Goal: Task Accomplishment & Management: Complete application form

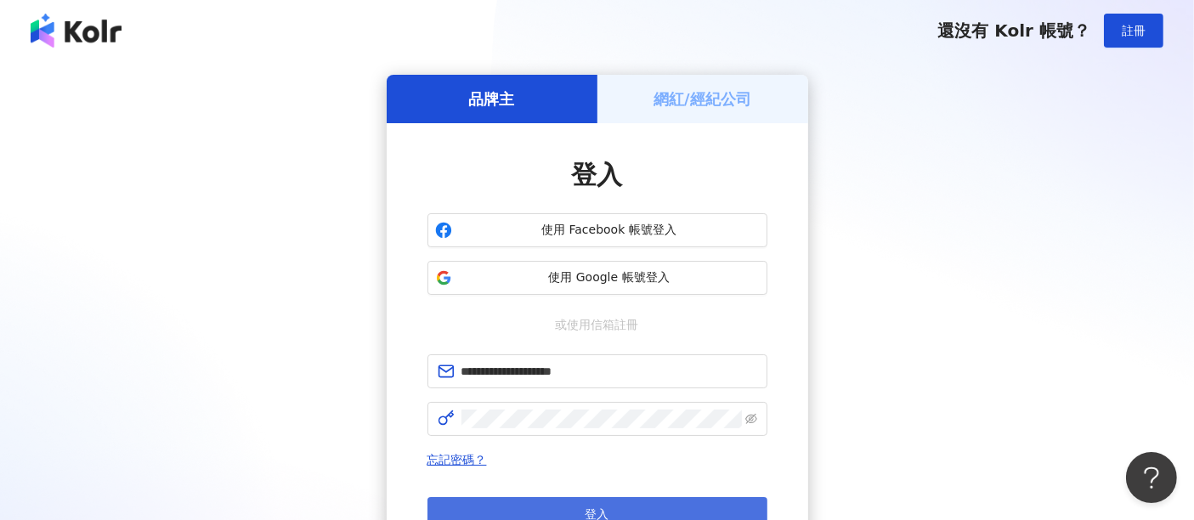
click at [692, 500] on button "登入" at bounding box center [597, 514] width 340 height 34
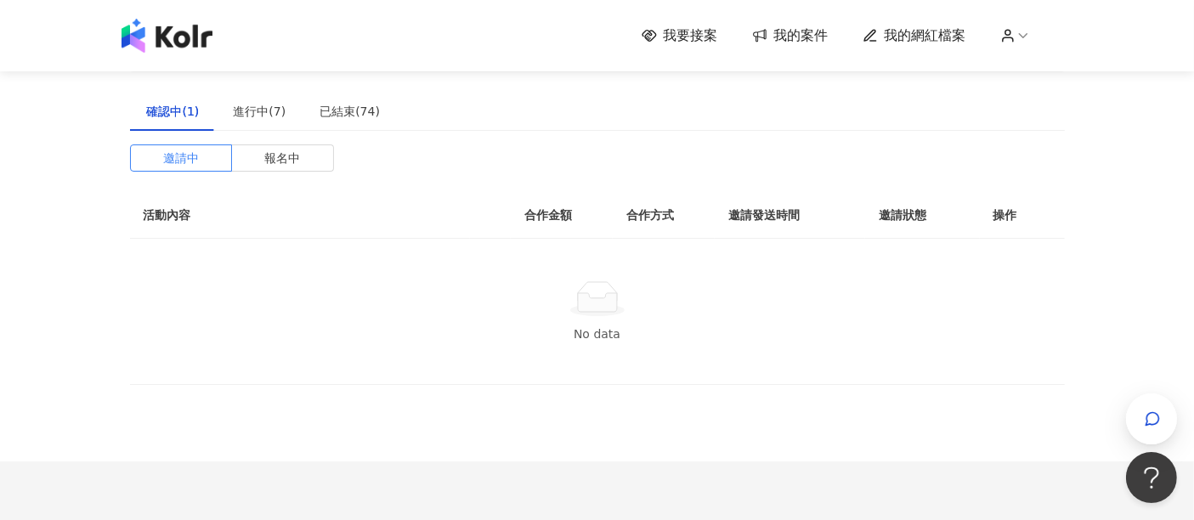
click at [688, 37] on span "我要接案" at bounding box center [691, 35] width 54 height 19
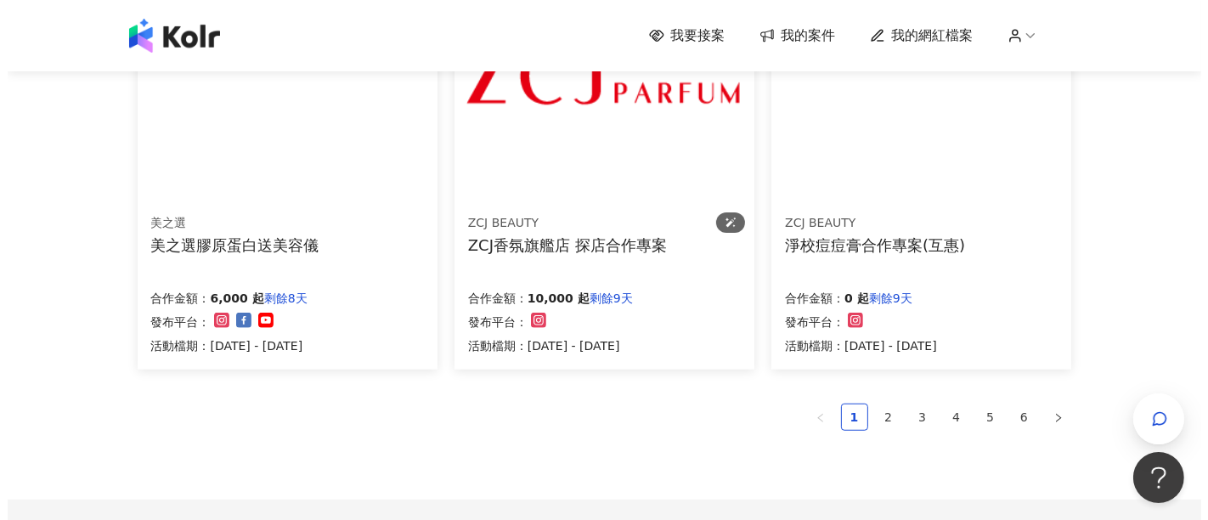
scroll to position [1038, 0]
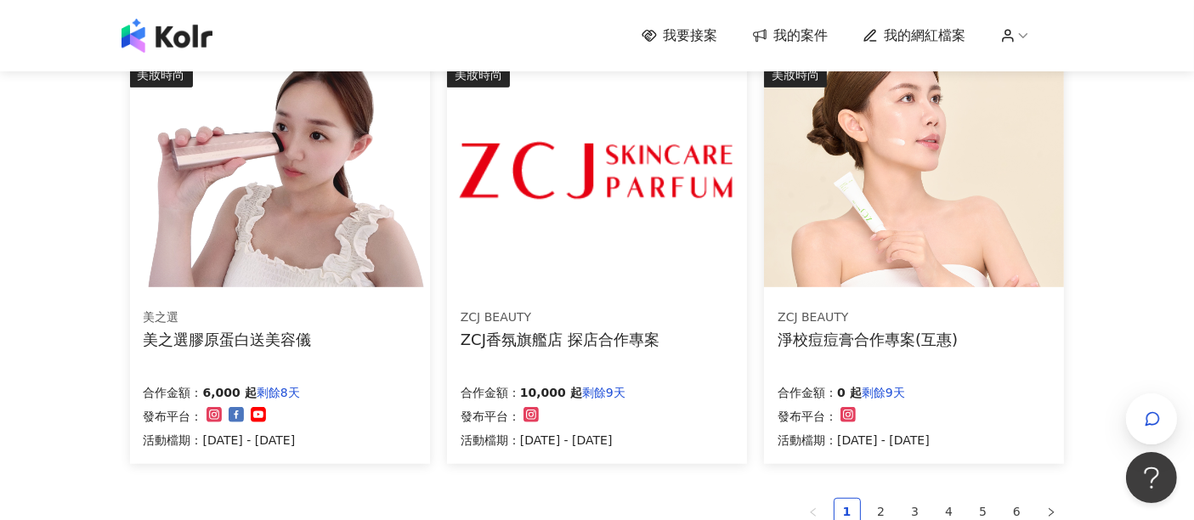
click at [675, 338] on div "ZCJ BEAUTY ZCJ香氛旗艦店 探店合作專案" at bounding box center [597, 329] width 273 height 42
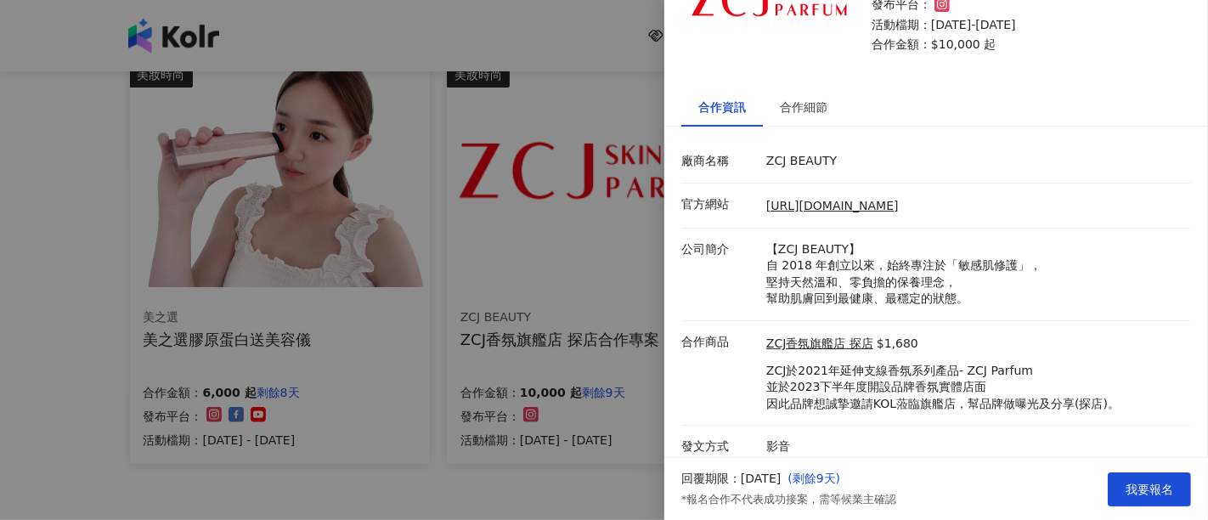
scroll to position [110, 0]
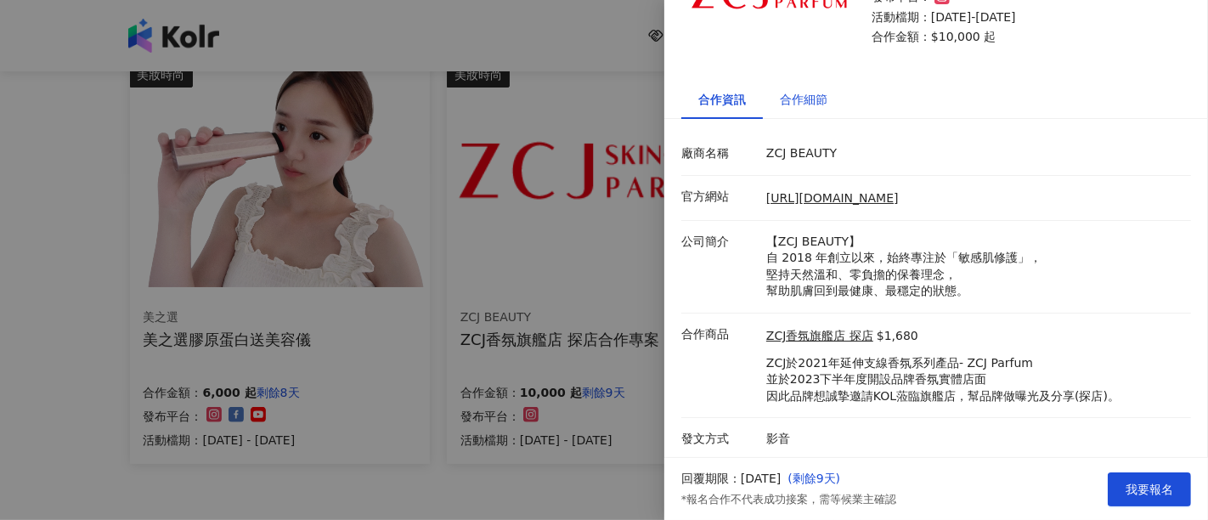
click at [800, 96] on div "合作細節" at bounding box center [804, 99] width 48 height 19
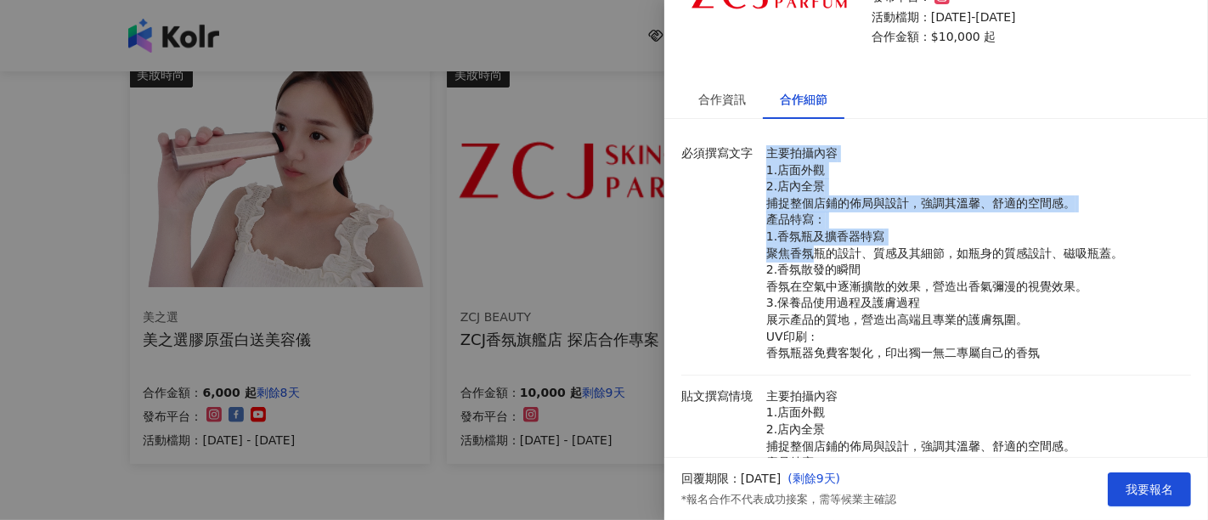
drag, startPoint x: 763, startPoint y: 159, endPoint x: 808, endPoint y: 246, distance: 98.4
click at [808, 246] on div "主要拍攝內容 1.店面外觀 2.店內全景 捕捉整個店鋪的佈局與設計，強調其溫馨、舒適的空間感。 產品特寫： 1.香氛瓶及擴香器特寫 聚焦香氛瓶的設計、質感及其…" at bounding box center [974, 253] width 425 height 217
click at [808, 246] on p "主要拍攝內容 1.店面外觀 2.店內全景 捕捉整個店鋪的佈局與設計，強調其溫馨、舒適的空間感。 產品特寫： 1.香氛瓶及擴香器特寫 聚焦香氛瓶的設計、質感及其…" at bounding box center [974, 253] width 416 height 217
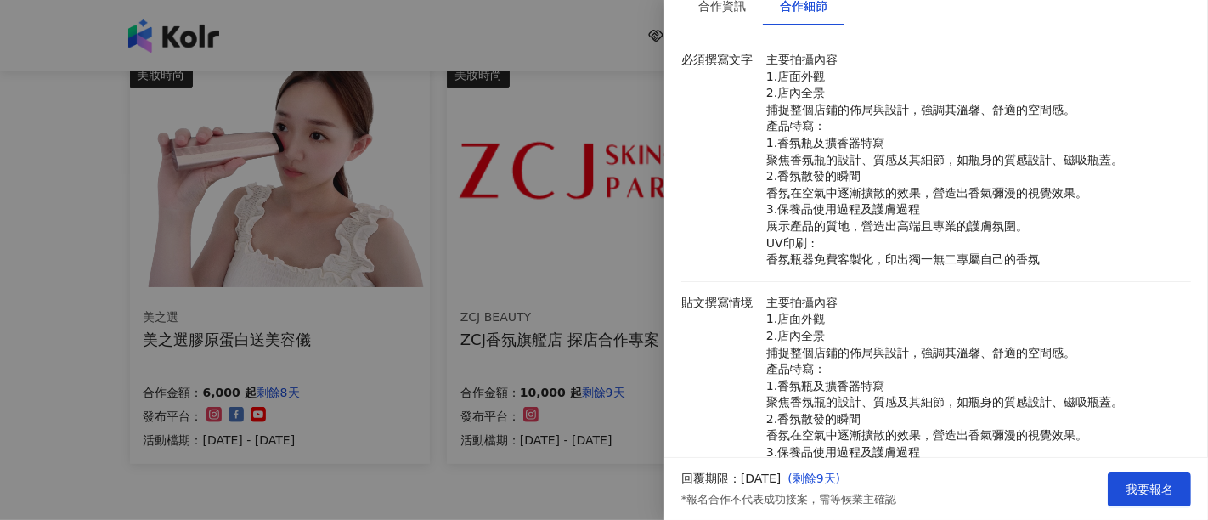
scroll to position [299, 0]
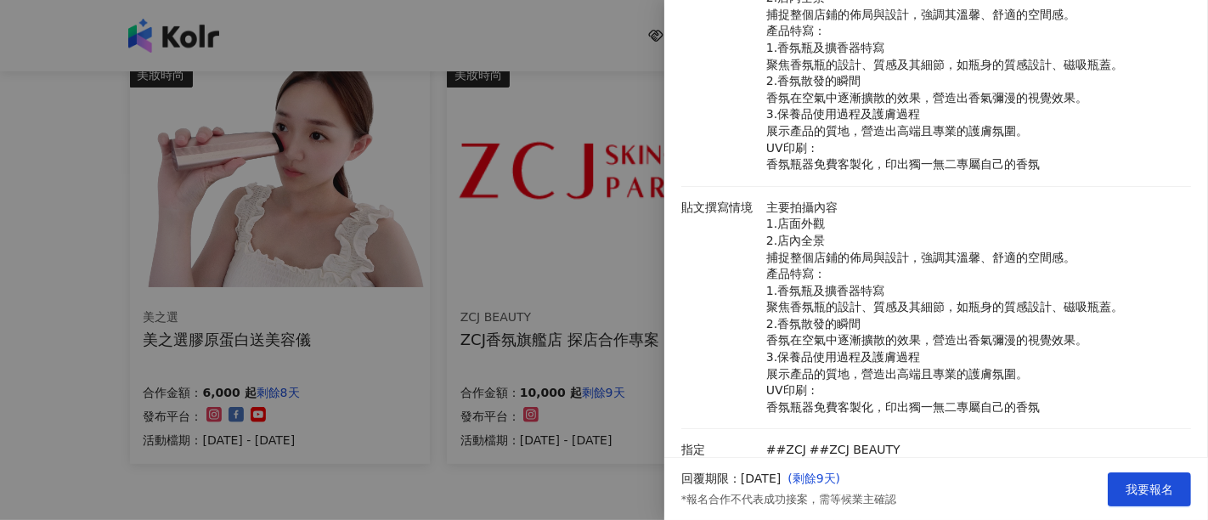
click at [808, 246] on p "主要拍攝內容 1.店面外觀 2.店內全景 捕捉整個店鋪的佈局與設計，強調其溫馨、舒適的空間感。 產品特寫： 1.香氛瓶及擴香器特寫 聚焦香氛瓶的設計、質感及其…" at bounding box center [974, 308] width 416 height 217
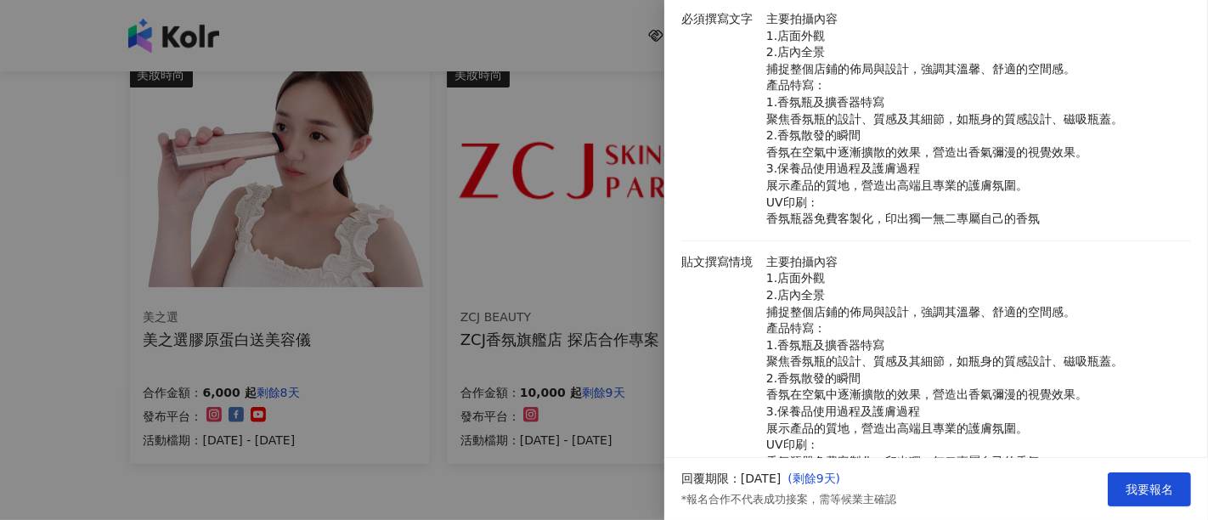
scroll to position [205, 0]
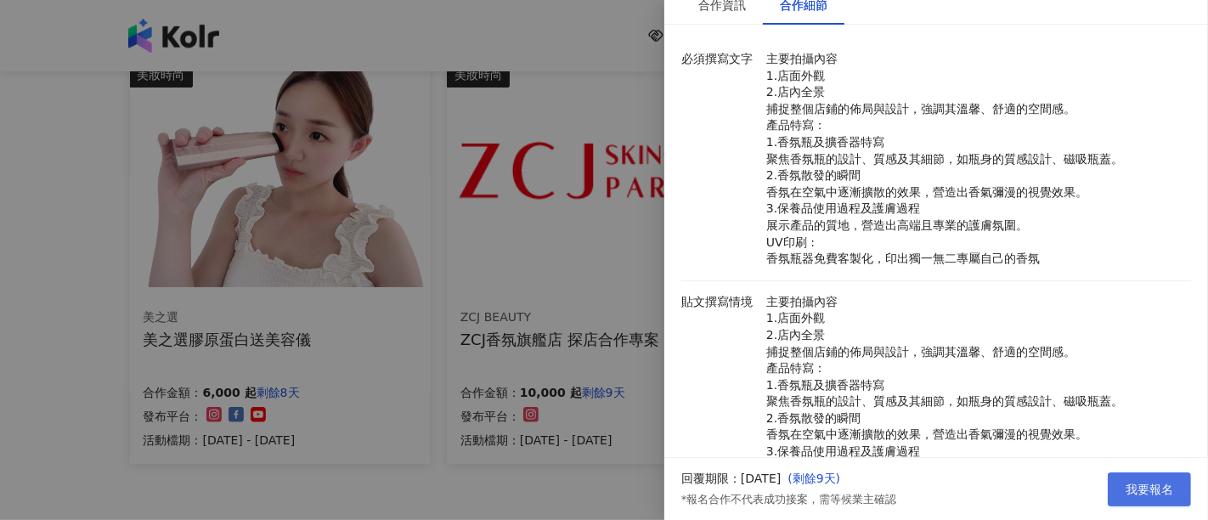
click at [1125, 485] on button "我要報名" at bounding box center [1149, 489] width 83 height 34
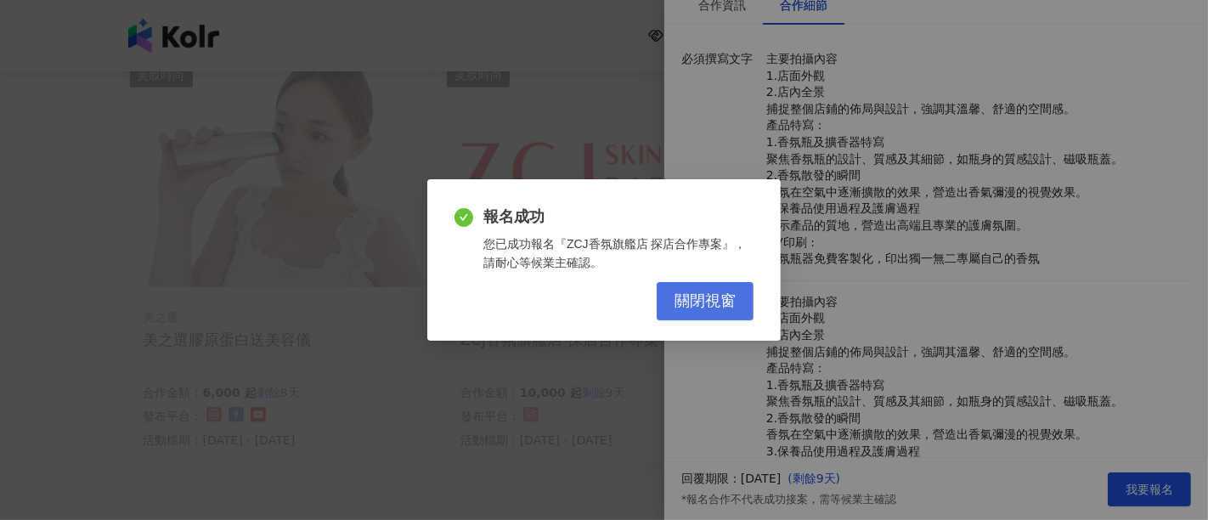
click at [709, 297] on span "關閉視窗" at bounding box center [705, 301] width 61 height 19
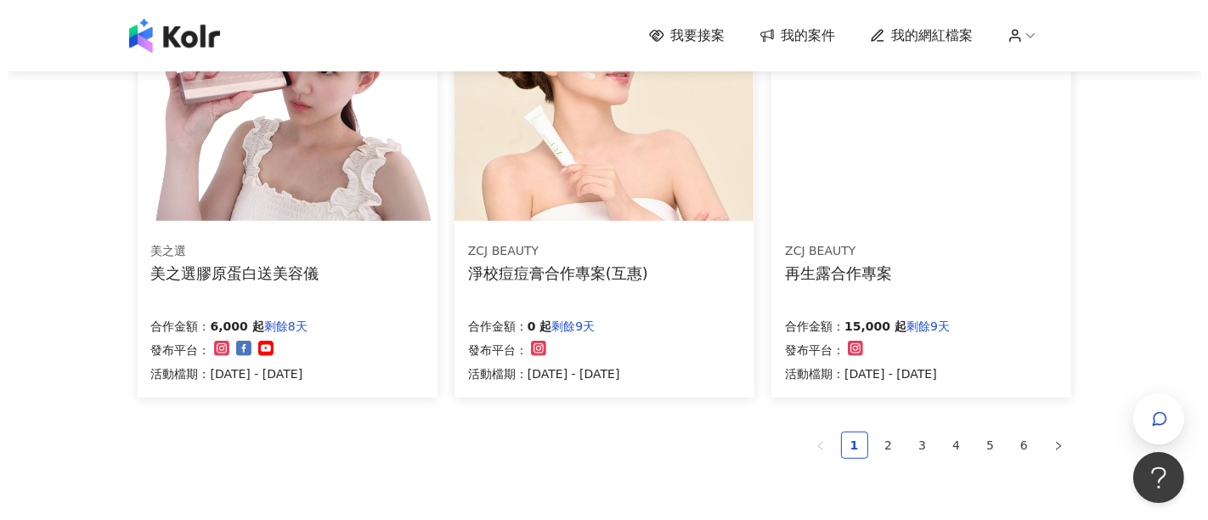
scroll to position [1133, 0]
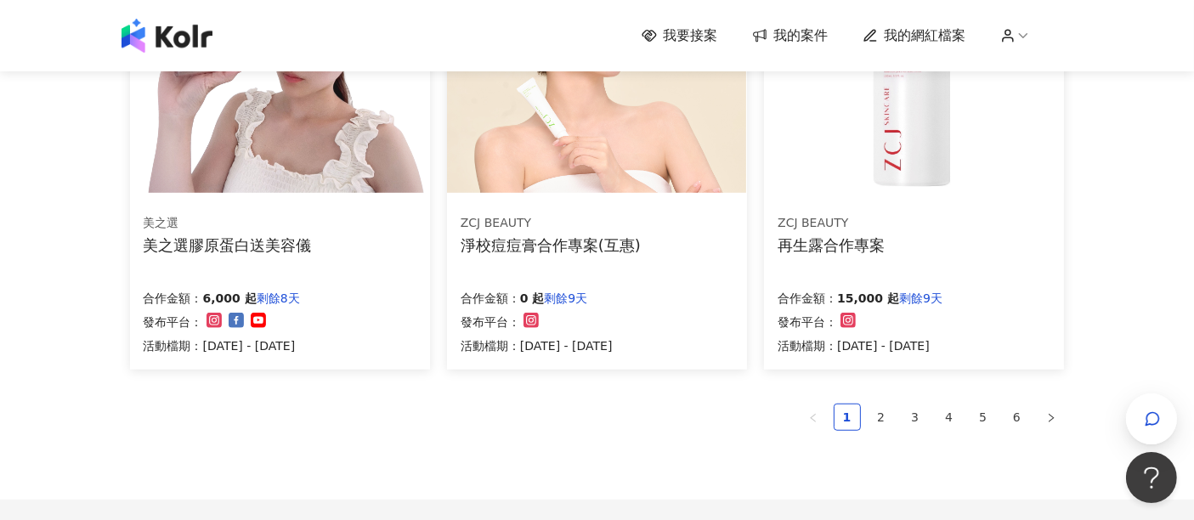
click at [927, 268] on div "ZCJ BEAUTY 再生露合作專案 合作金額： 15,000 起 剩餘9天 發布平台： 活動檔期：[DATE] - [DATE]" at bounding box center [914, 285] width 300 height 170
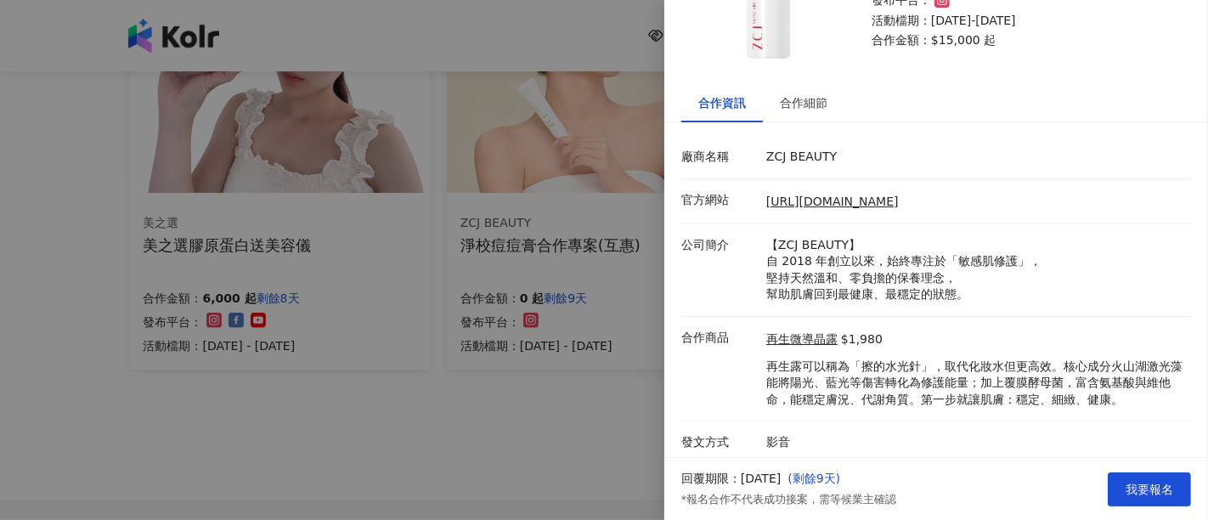
scroll to position [110, 0]
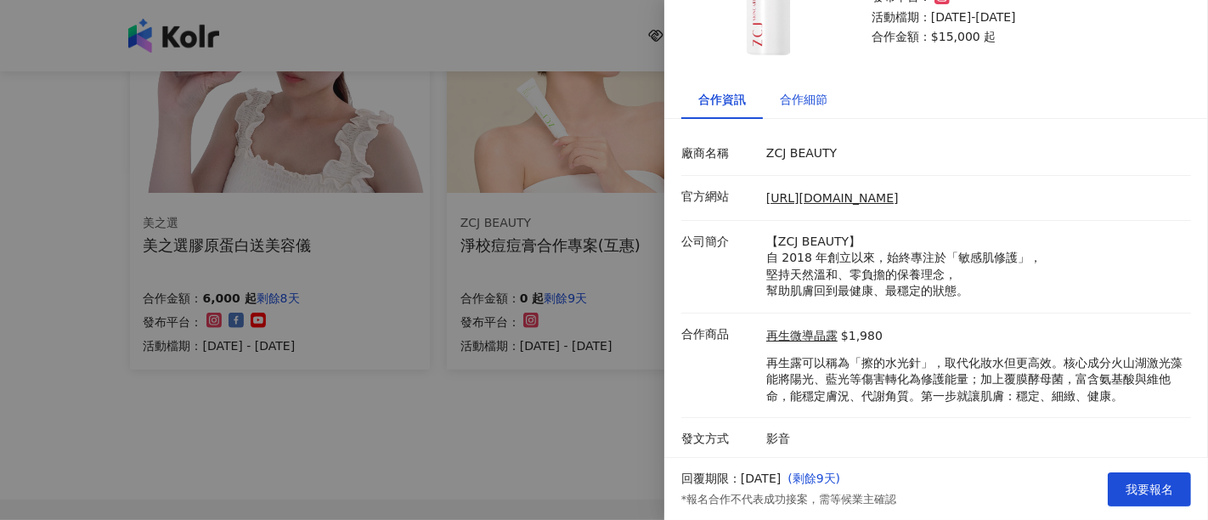
click at [819, 101] on div "合作細節" at bounding box center [804, 99] width 48 height 19
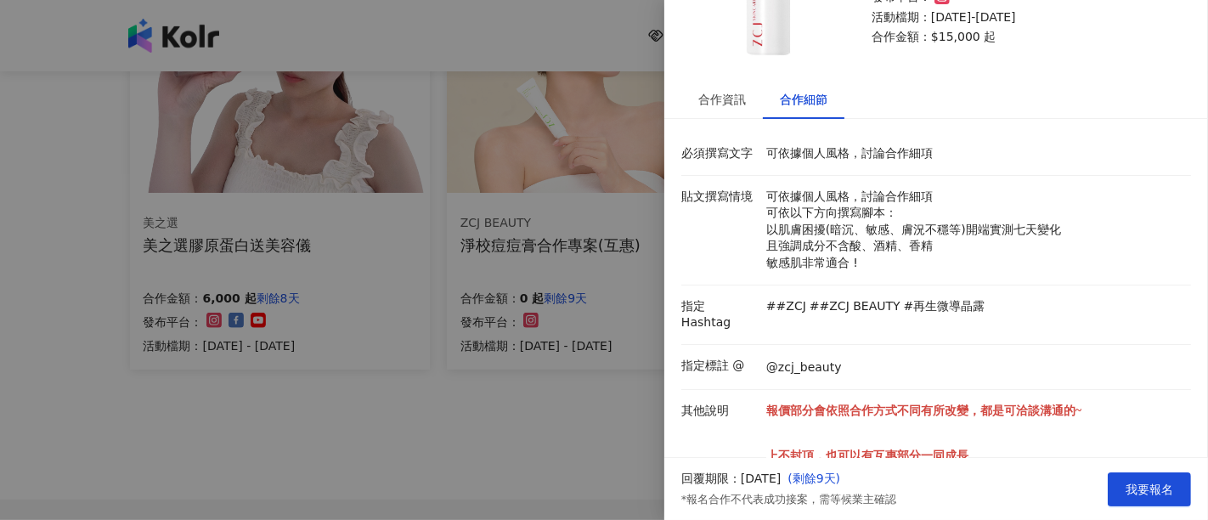
scroll to position [184, 0]
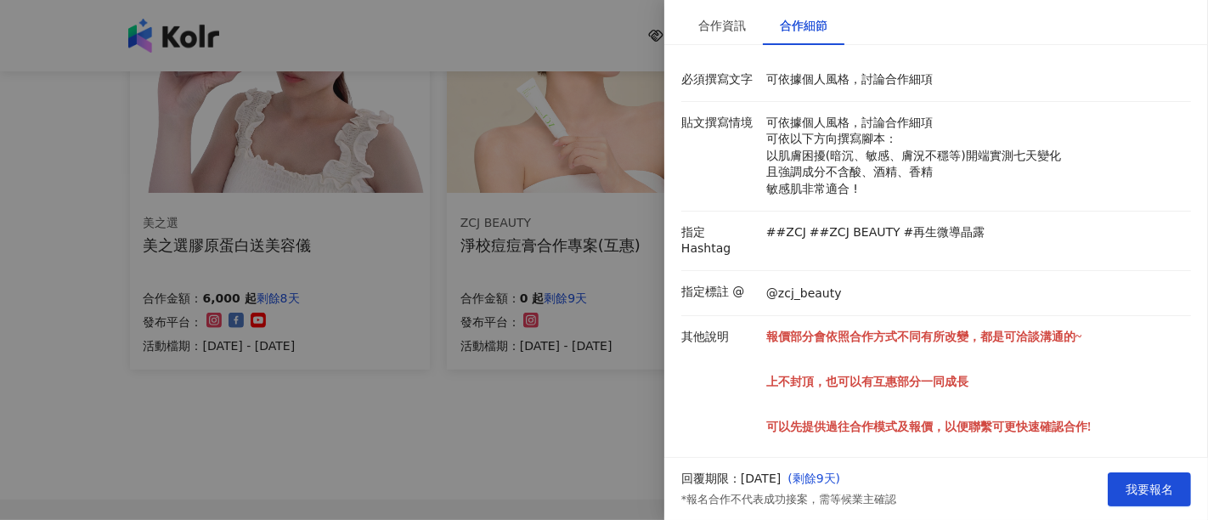
click at [585, 380] on div at bounding box center [604, 260] width 1208 height 520
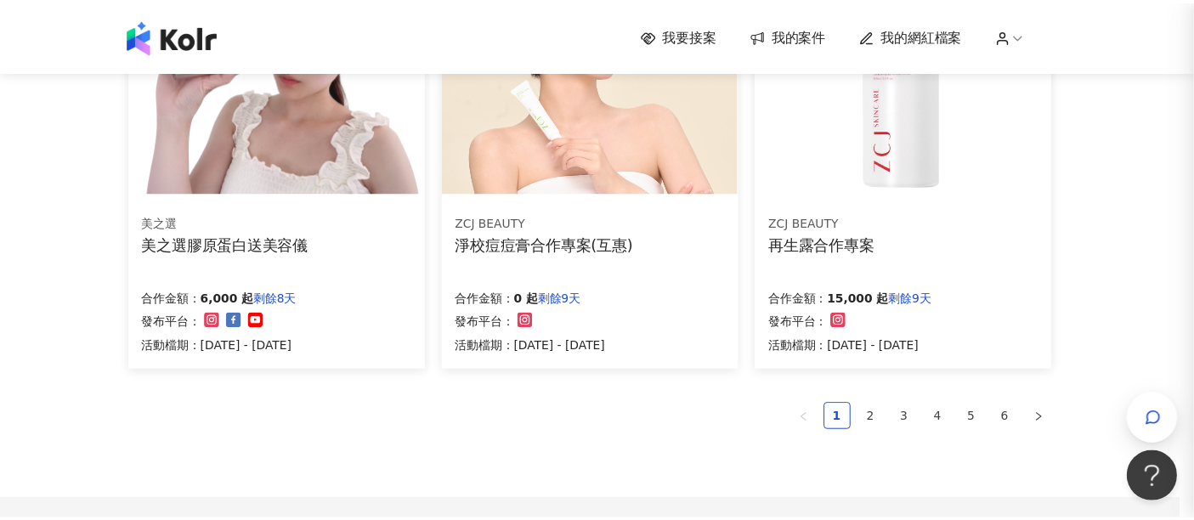
scroll to position [0, 0]
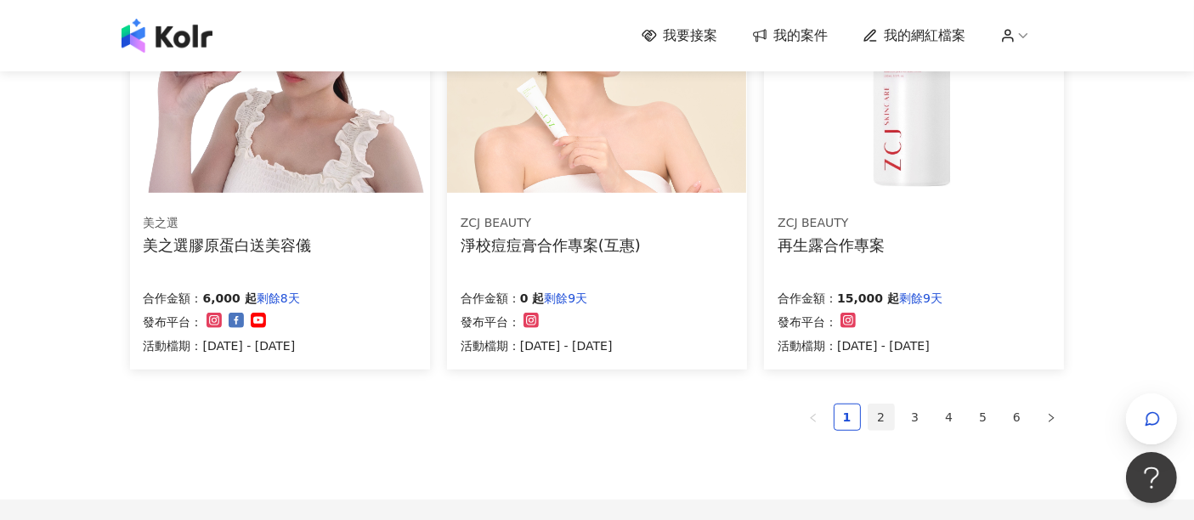
click at [873, 419] on link "2" at bounding box center [880, 416] width 25 height 25
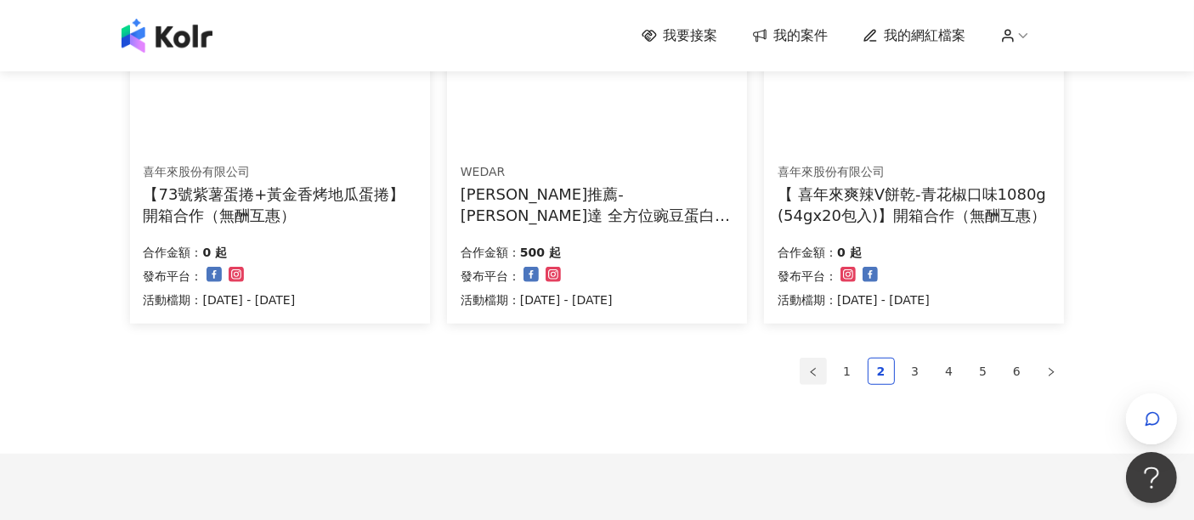
scroll to position [1227, 0]
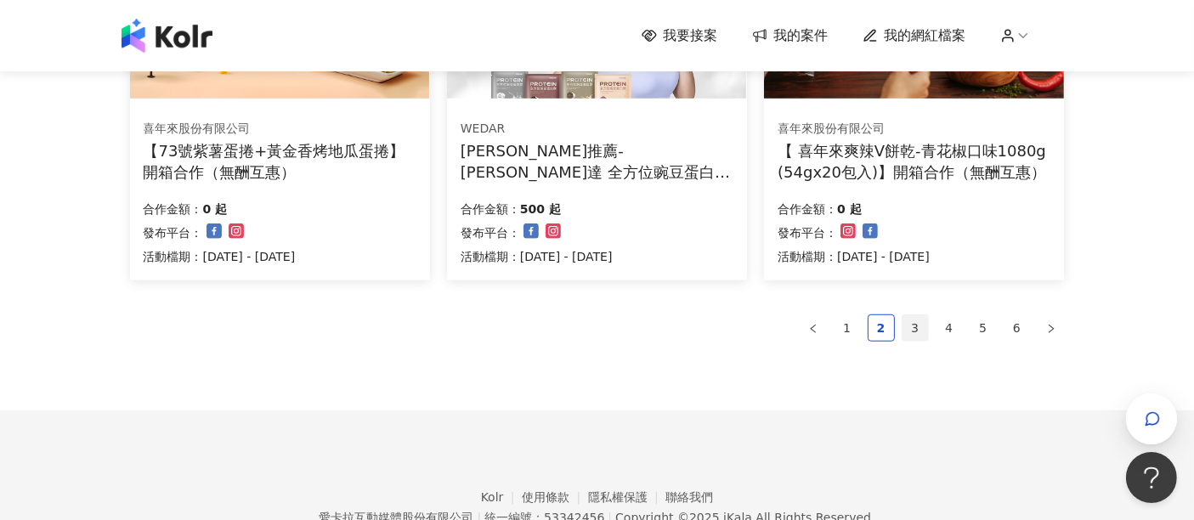
click at [923, 315] on link "3" at bounding box center [914, 327] width 25 height 25
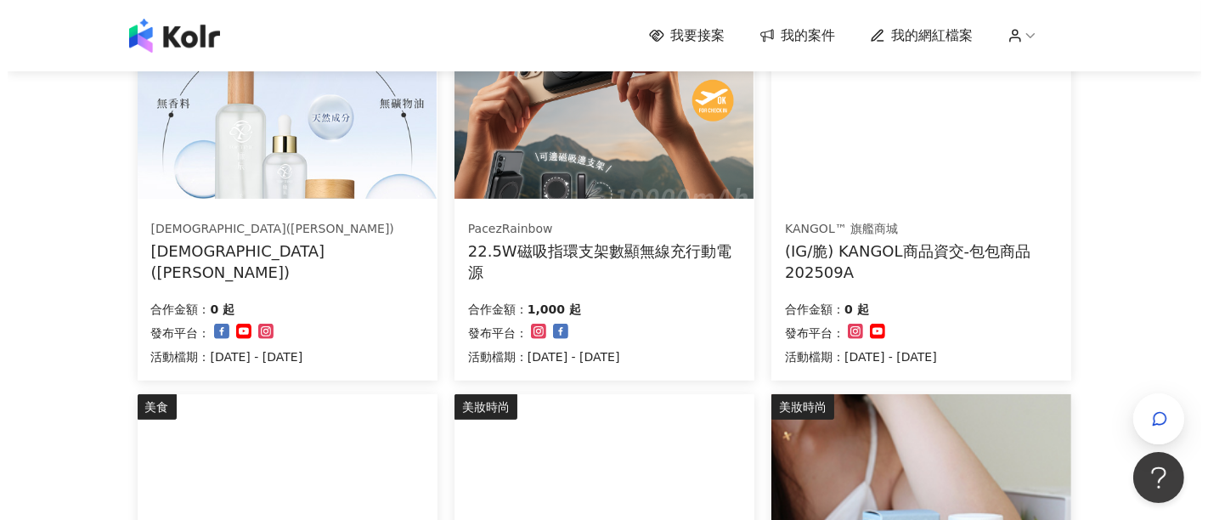
scroll to position [660, 0]
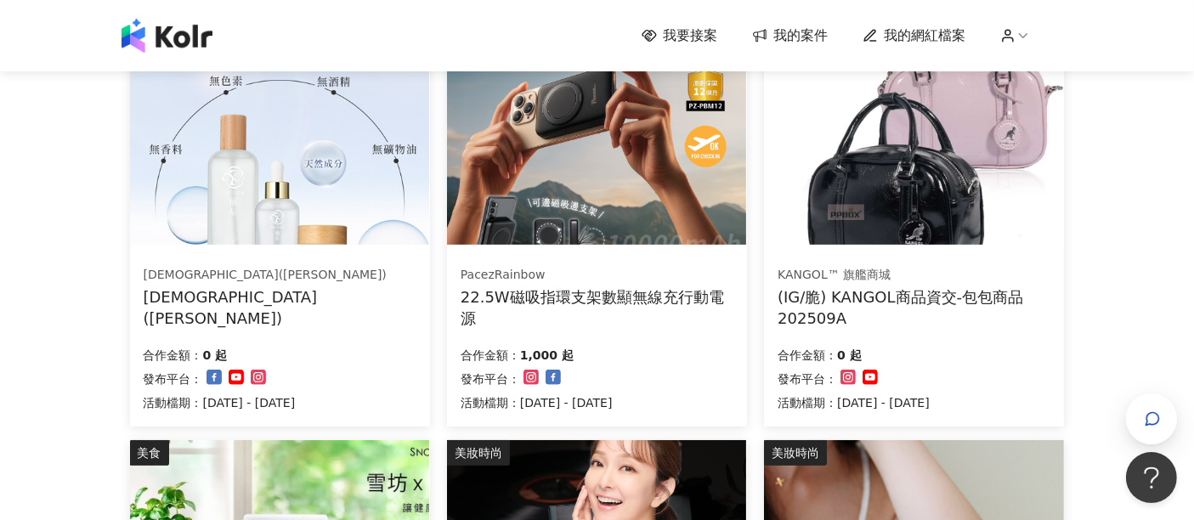
click at [986, 353] on div "合作金額： 0 起 發布平台： 活動檔期：[DATE] - [DATE]" at bounding box center [913, 377] width 273 height 71
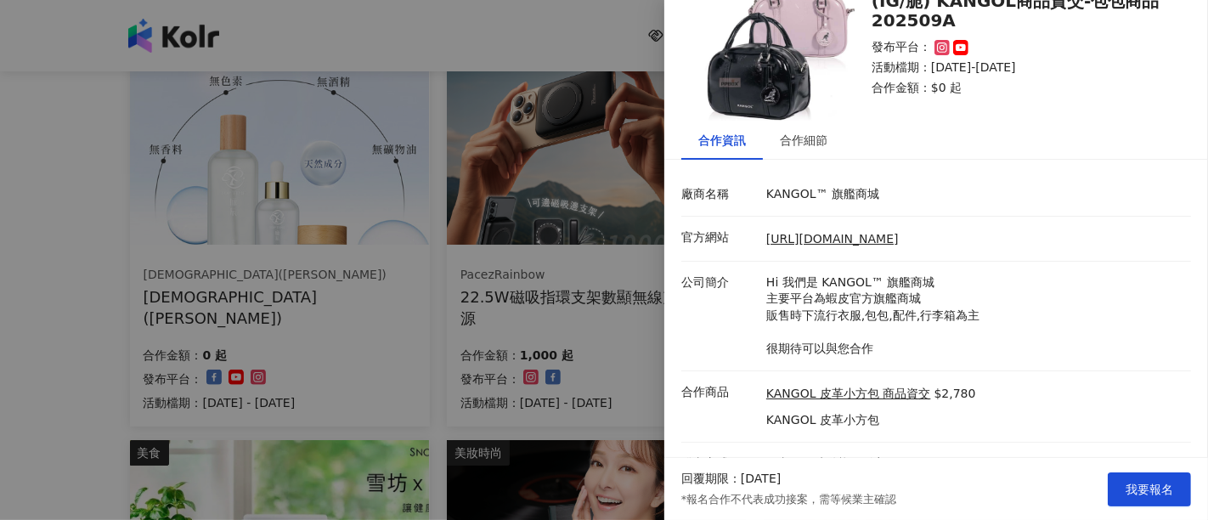
scroll to position [93, 0]
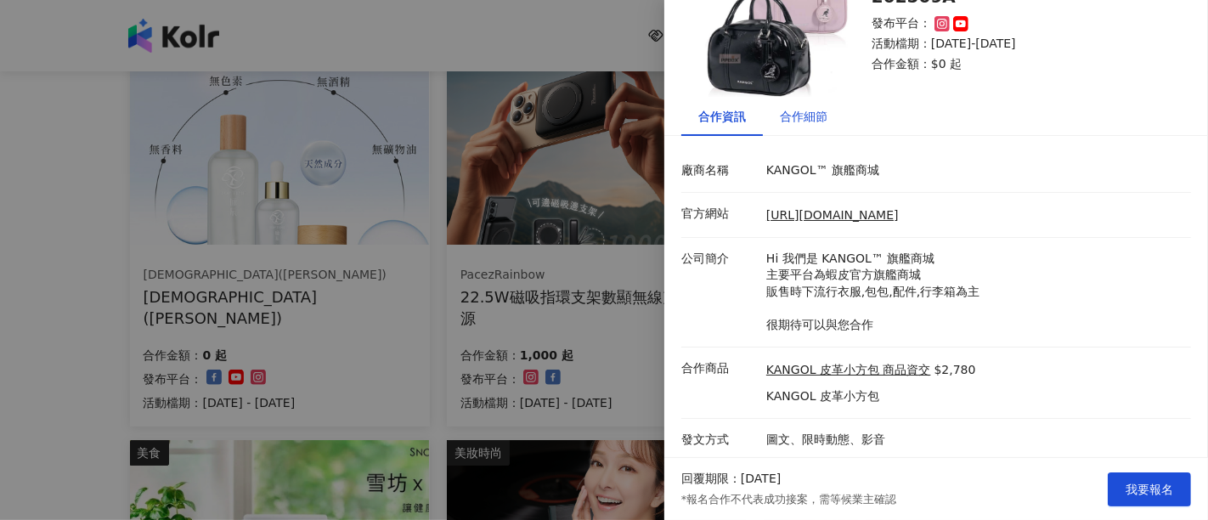
click at [815, 115] on div "合作細節" at bounding box center [804, 116] width 48 height 19
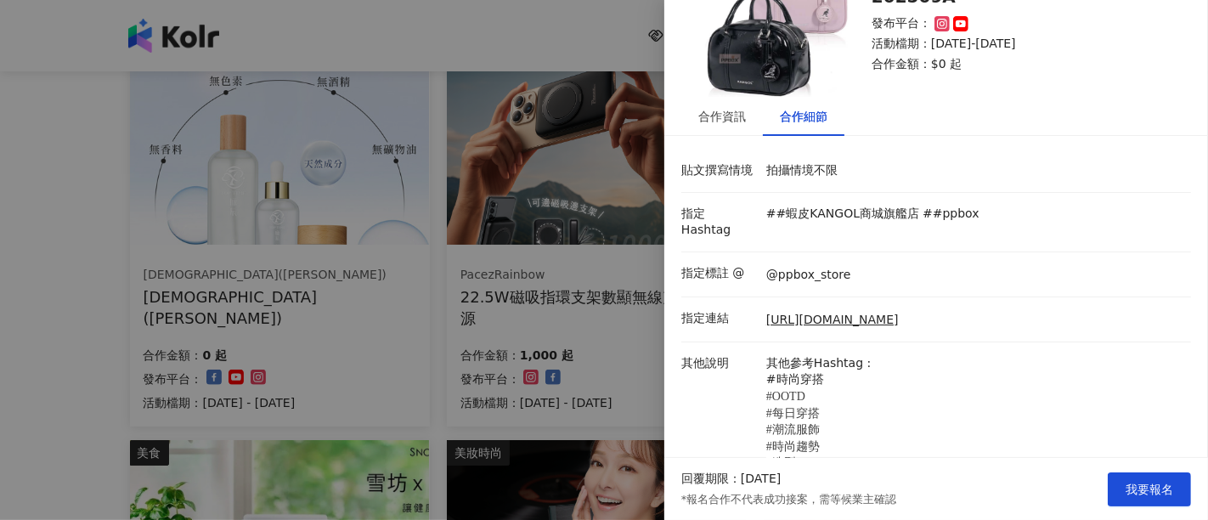
scroll to position [162, 0]
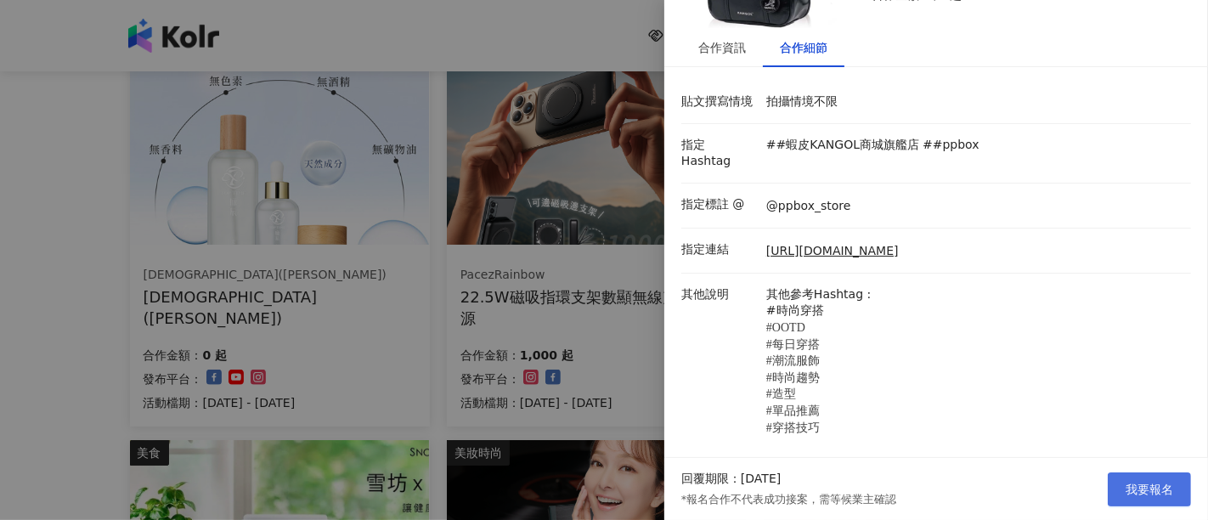
click at [1146, 488] on span "我要報名" at bounding box center [1150, 490] width 48 height 14
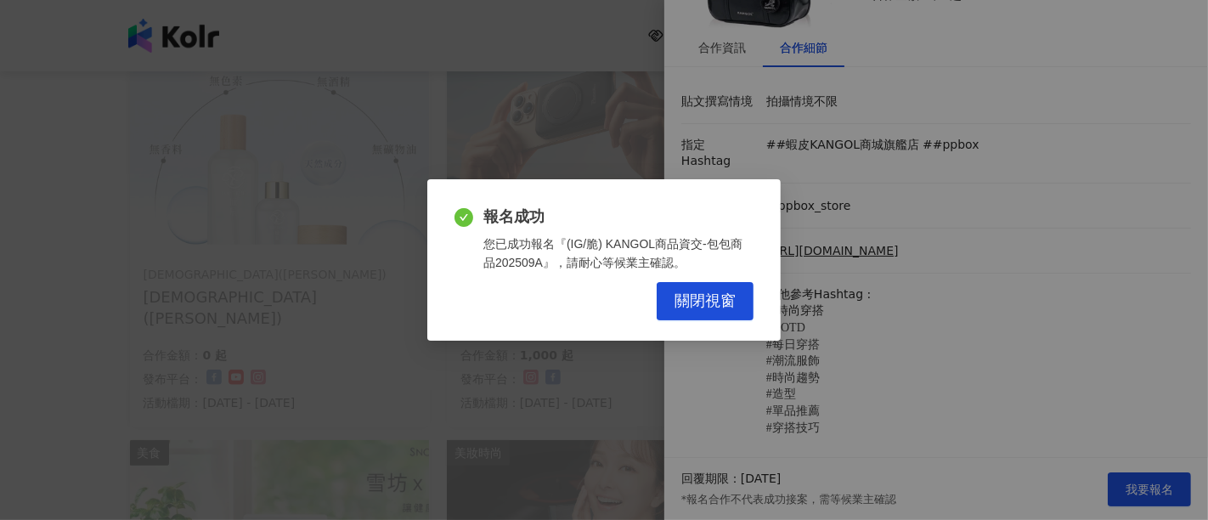
click at [0, 335] on div "報名成功 您已成功報名『(IG/脆) KANGOL商品資交-包包商品202509A』，請耐心等候業主確認。 關閉視窗" at bounding box center [604, 260] width 1208 height 520
click at [725, 312] on button "關閉視窗" at bounding box center [705, 301] width 97 height 38
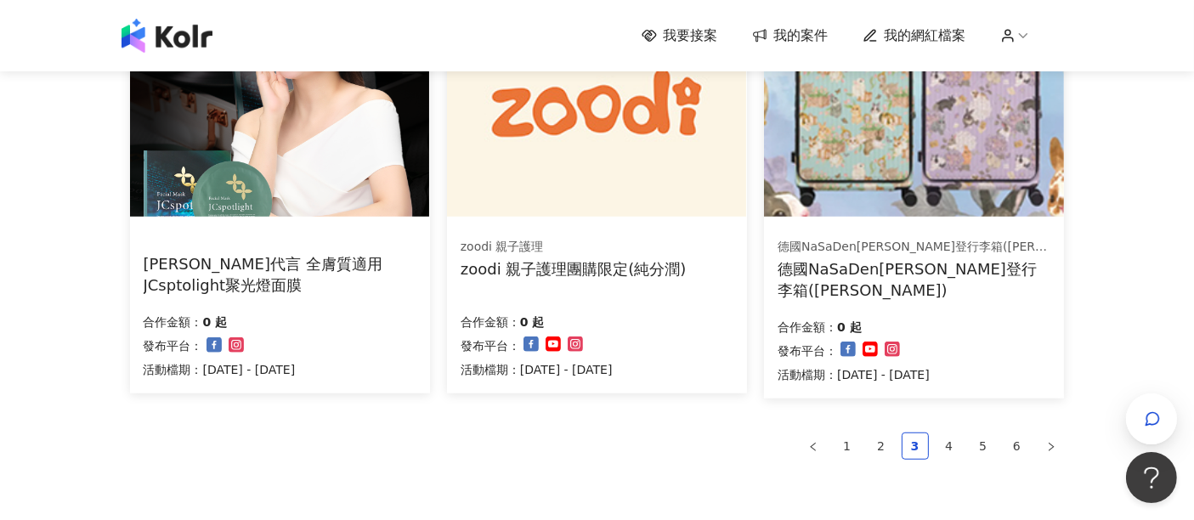
scroll to position [1133, 0]
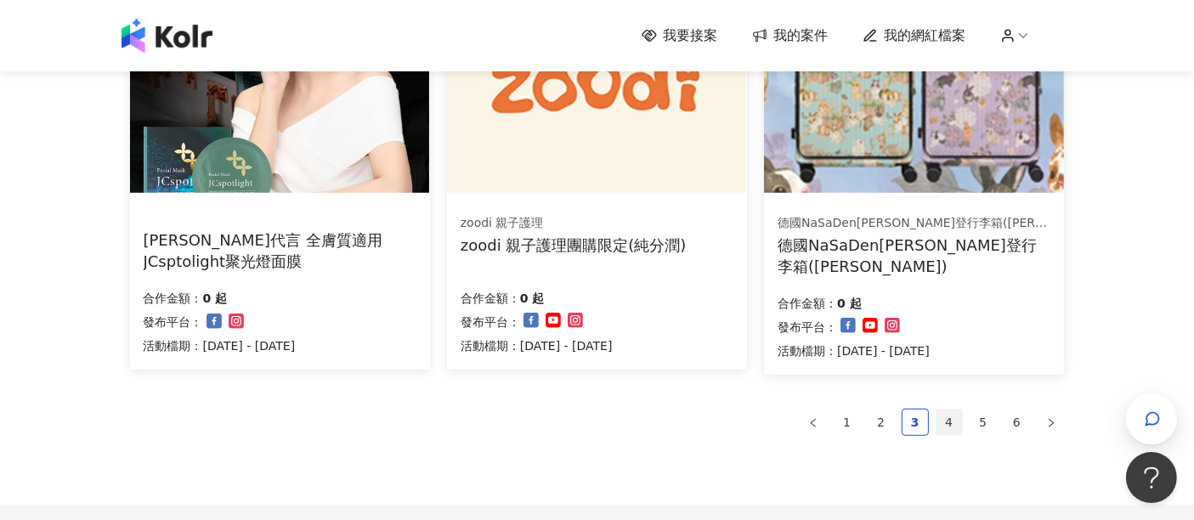
click at [942, 416] on link "4" at bounding box center [948, 422] width 25 height 25
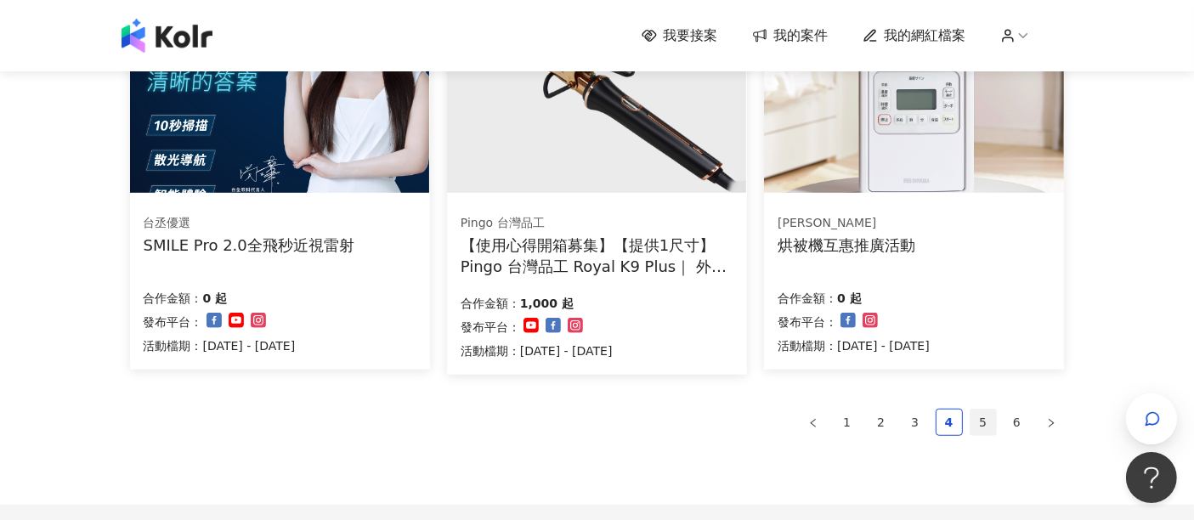
click at [979, 414] on link "5" at bounding box center [982, 422] width 25 height 25
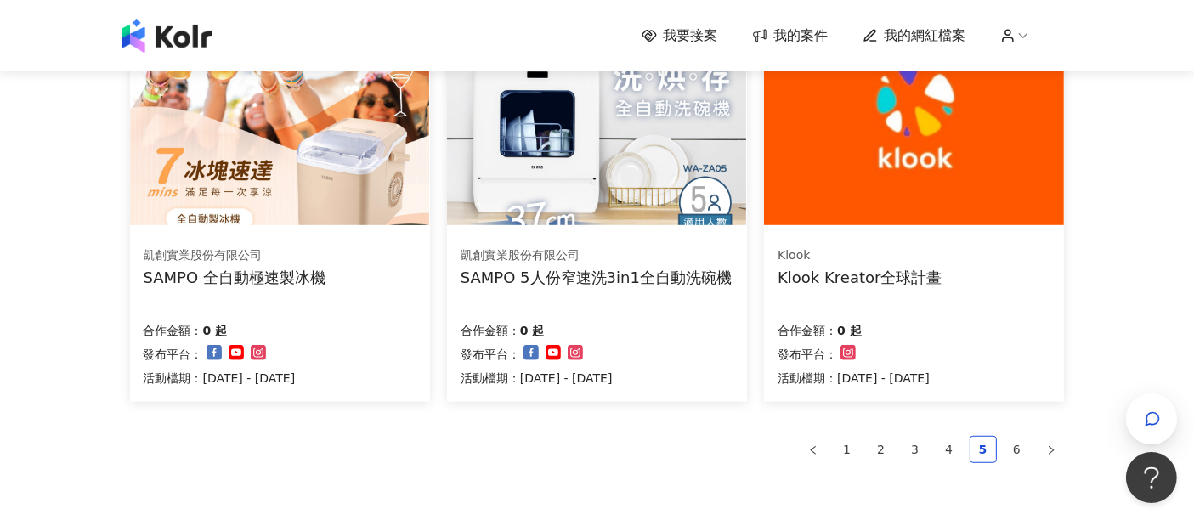
scroll to position [1038, 0]
